Goal: Information Seeking & Learning: Learn about a topic

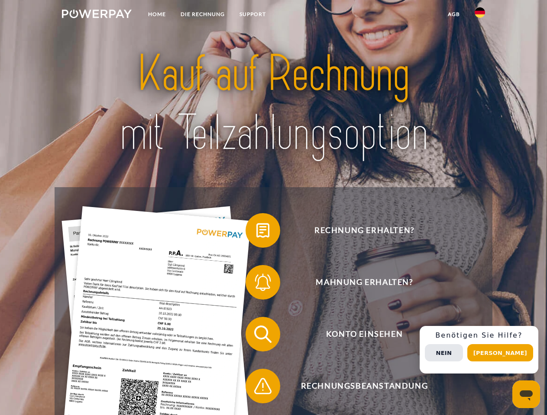
click at [97, 15] on img at bounding box center [97, 14] width 70 height 9
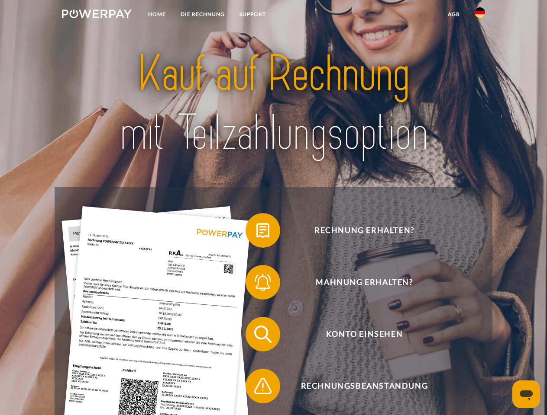
click at [479, 15] on img at bounding box center [479, 12] width 10 height 10
click at [453, 14] on link "agb" at bounding box center [453, 14] width 27 height 16
click at [256, 232] on span at bounding box center [249, 230] width 43 height 43
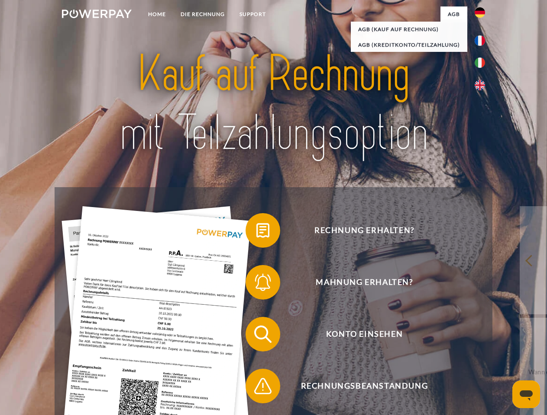
click at [256, 284] on span at bounding box center [249, 282] width 43 height 43
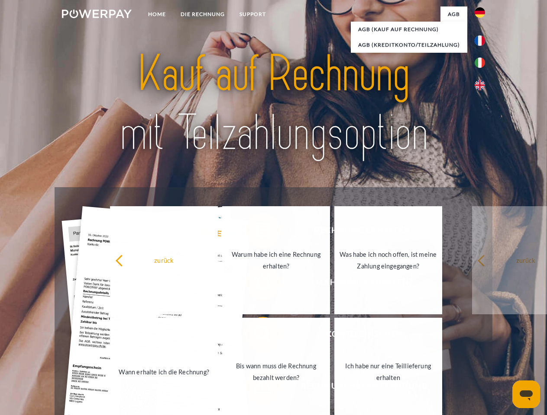
click at [256, 336] on link "Bis wann muss die Rechnung bezahlt werden?" at bounding box center [276, 372] width 108 height 108
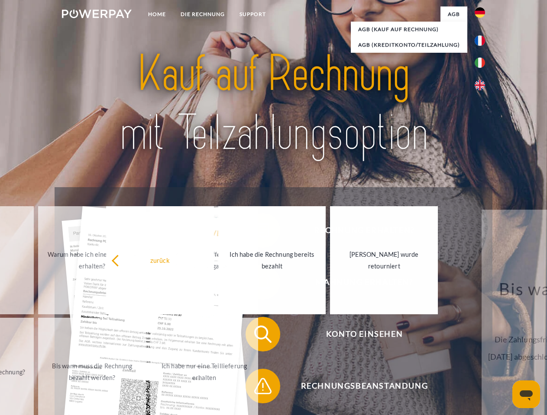
click at [256, 388] on link "Ich habe nur eine Teillieferung erhalten" at bounding box center [204, 372] width 108 height 108
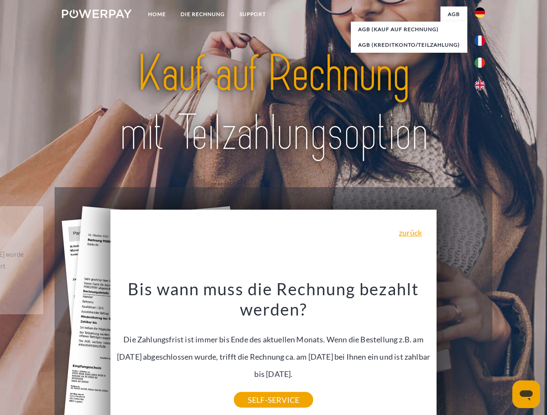
click at [482, 350] on div "Rechnung erhalten? Mahnung erhalten? Konto einsehen" at bounding box center [273, 360] width 437 height 346
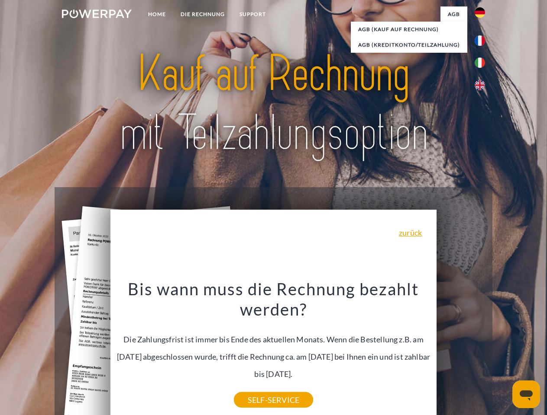
click at [460, 352] on span "Konto einsehen" at bounding box center [364, 334] width 212 height 35
click at [503, 353] on header "Home DIE RECHNUNG SUPPORT" at bounding box center [273, 299] width 547 height 598
